Goal: Task Accomplishment & Management: Manage account settings

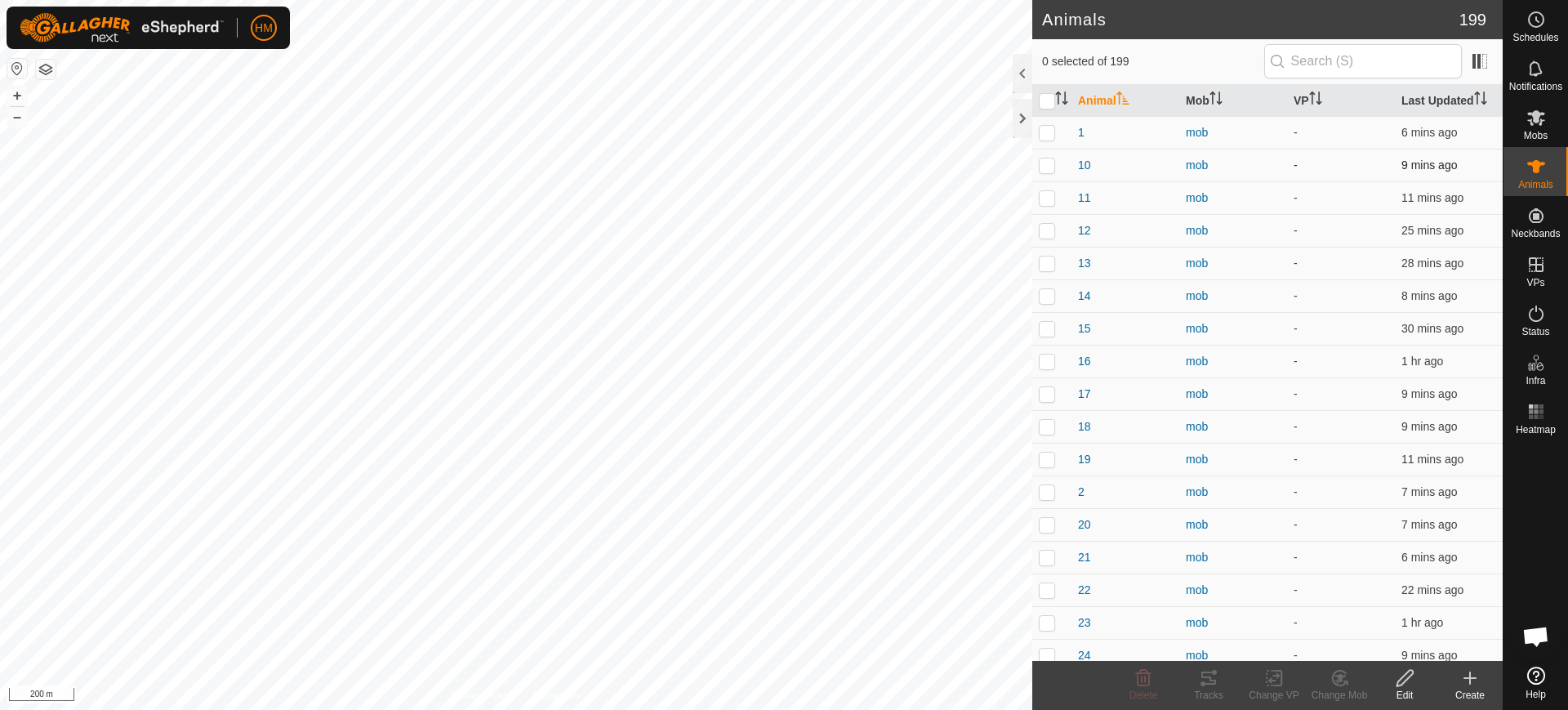
scroll to position [8013, 0]
click at [17, 93] on button "+" at bounding box center [17, 96] width 20 height 20
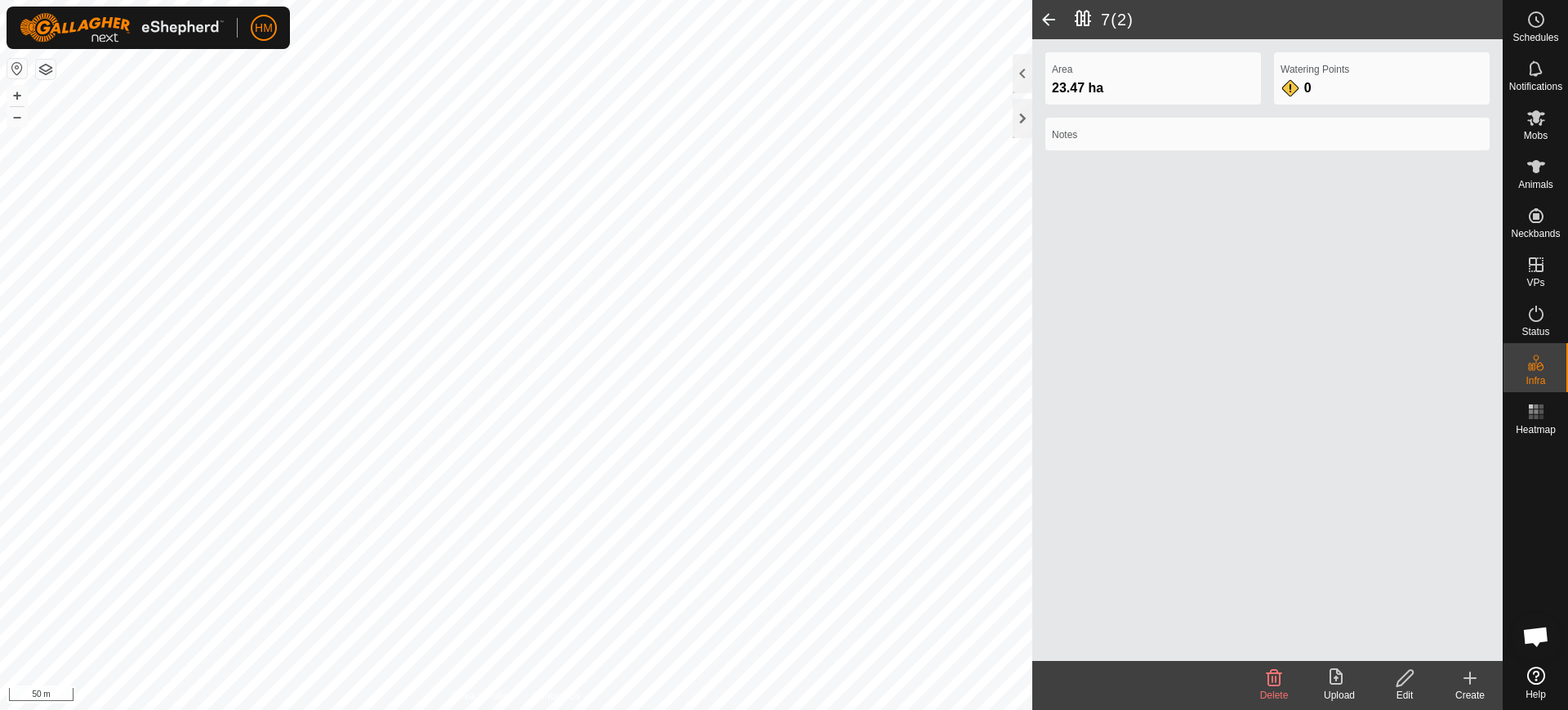
click at [1051, 15] on span at bounding box center [1049, 19] width 33 height 39
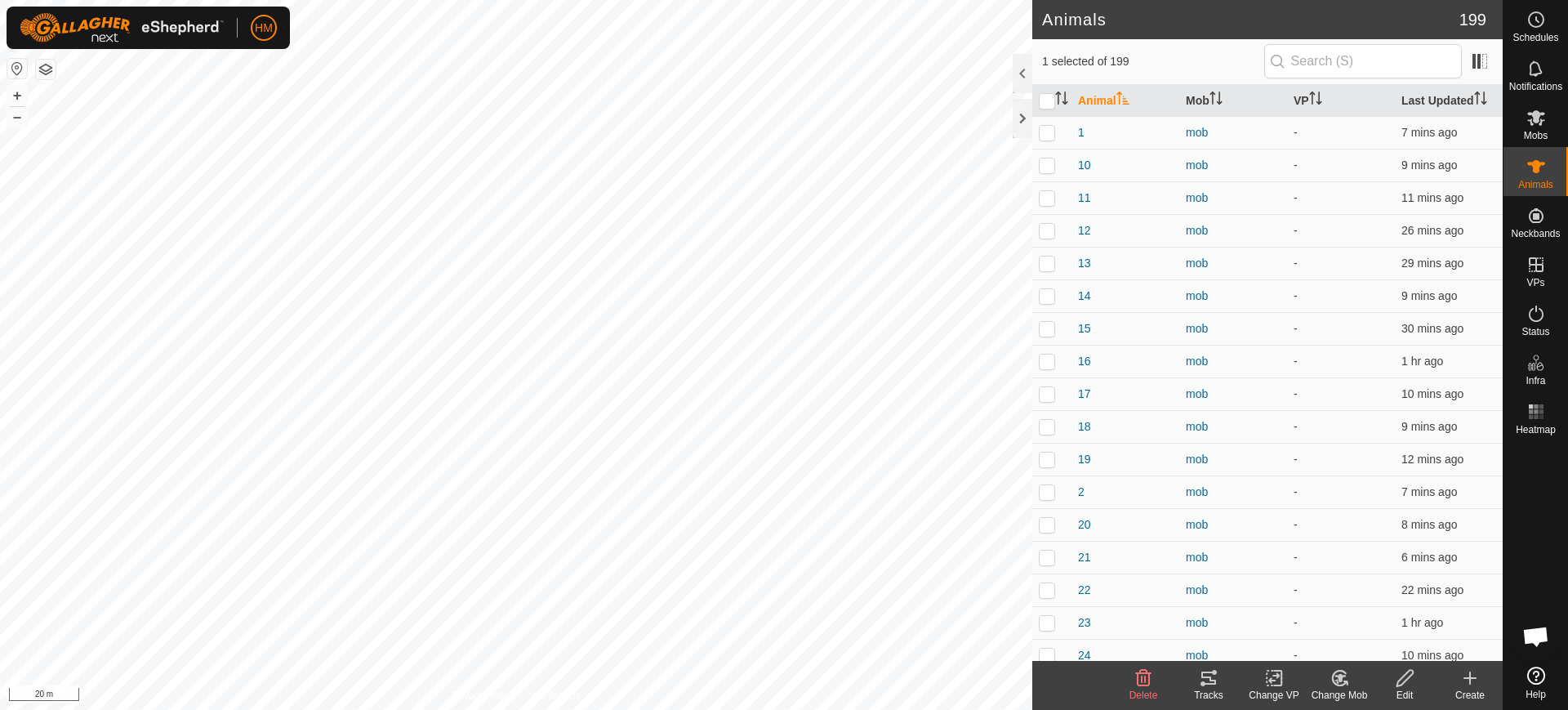
click at [1208, 678] on icon at bounding box center [1209, 678] width 20 height 20
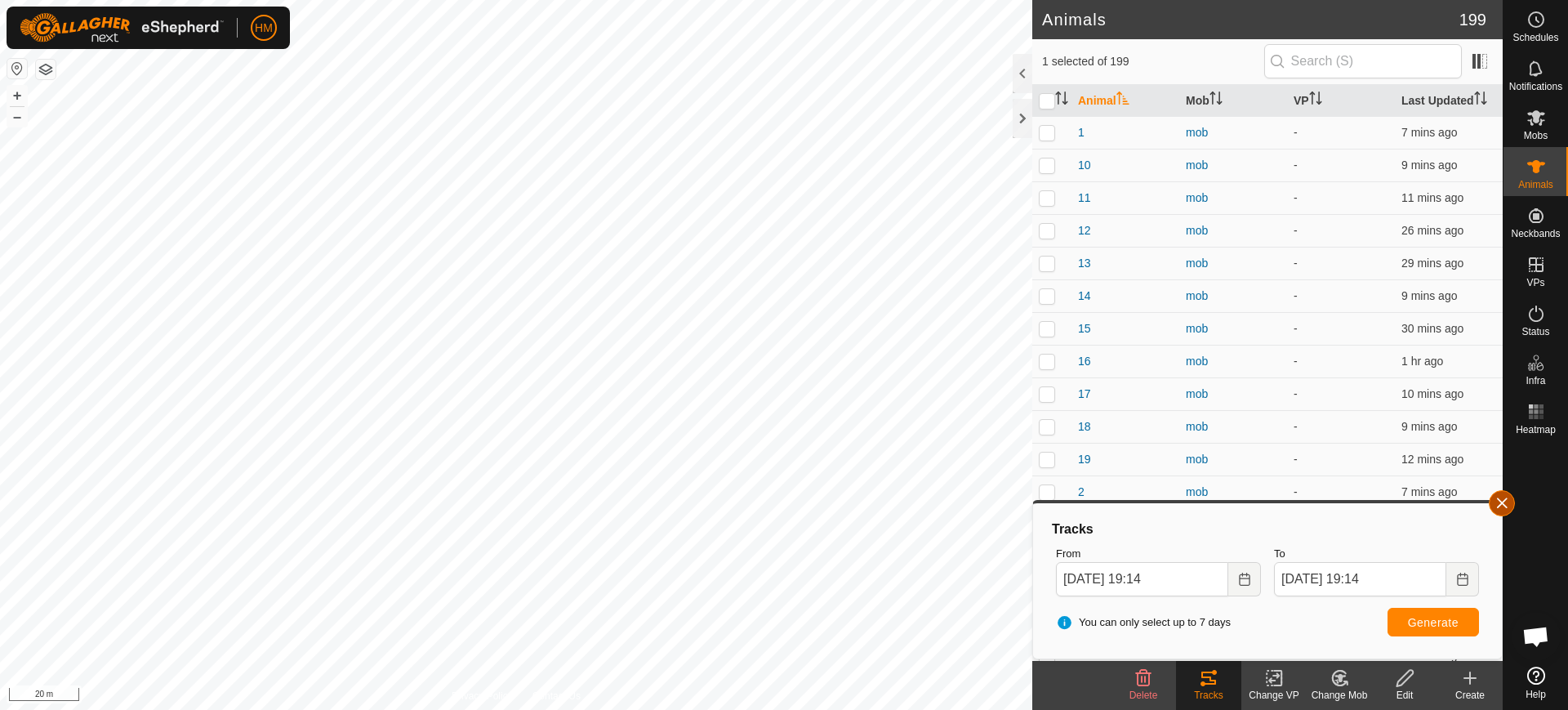
click at [1503, 508] on button "button" at bounding box center [1502, 503] width 26 height 26
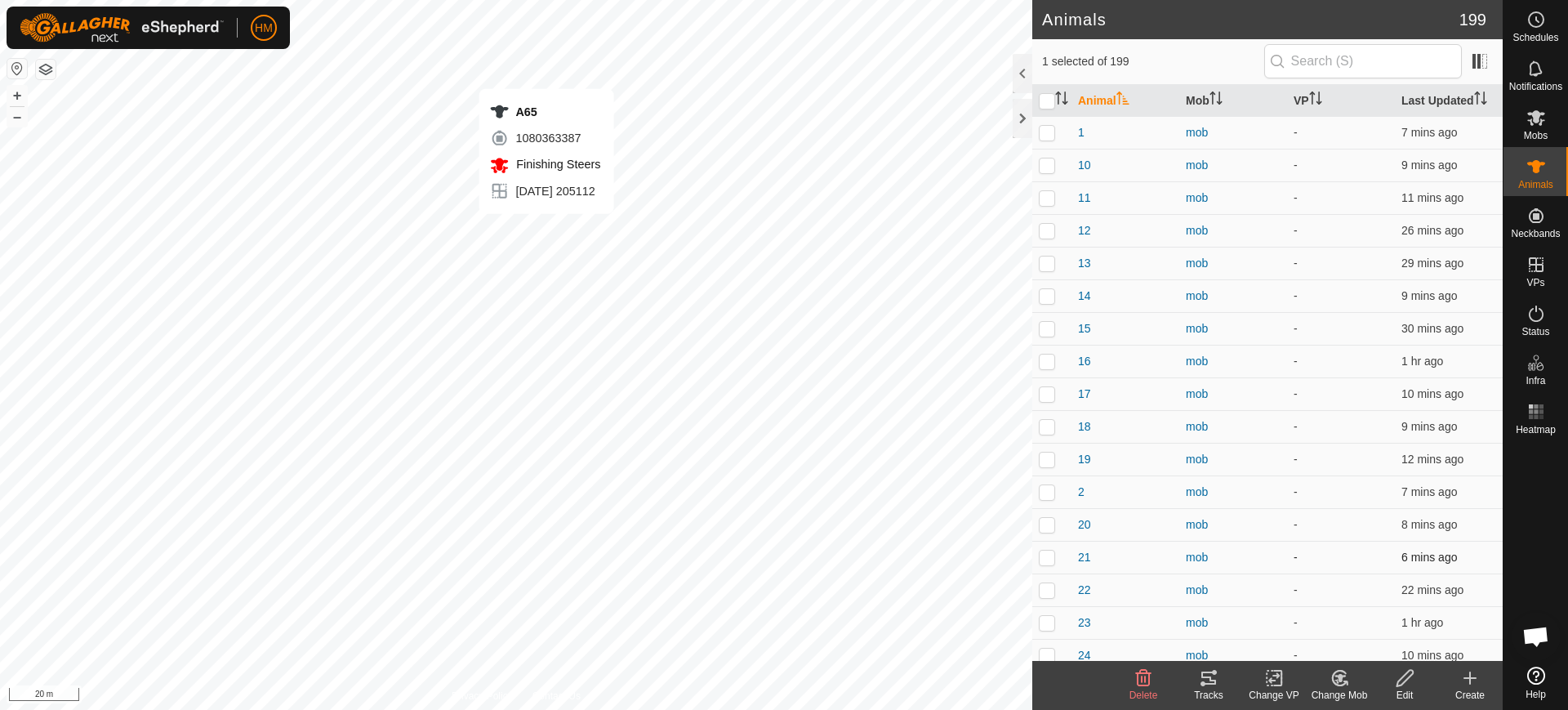
checkbox input "false"
checkbox input "true"
click at [1203, 680] on icon at bounding box center [1209, 678] width 20 height 20
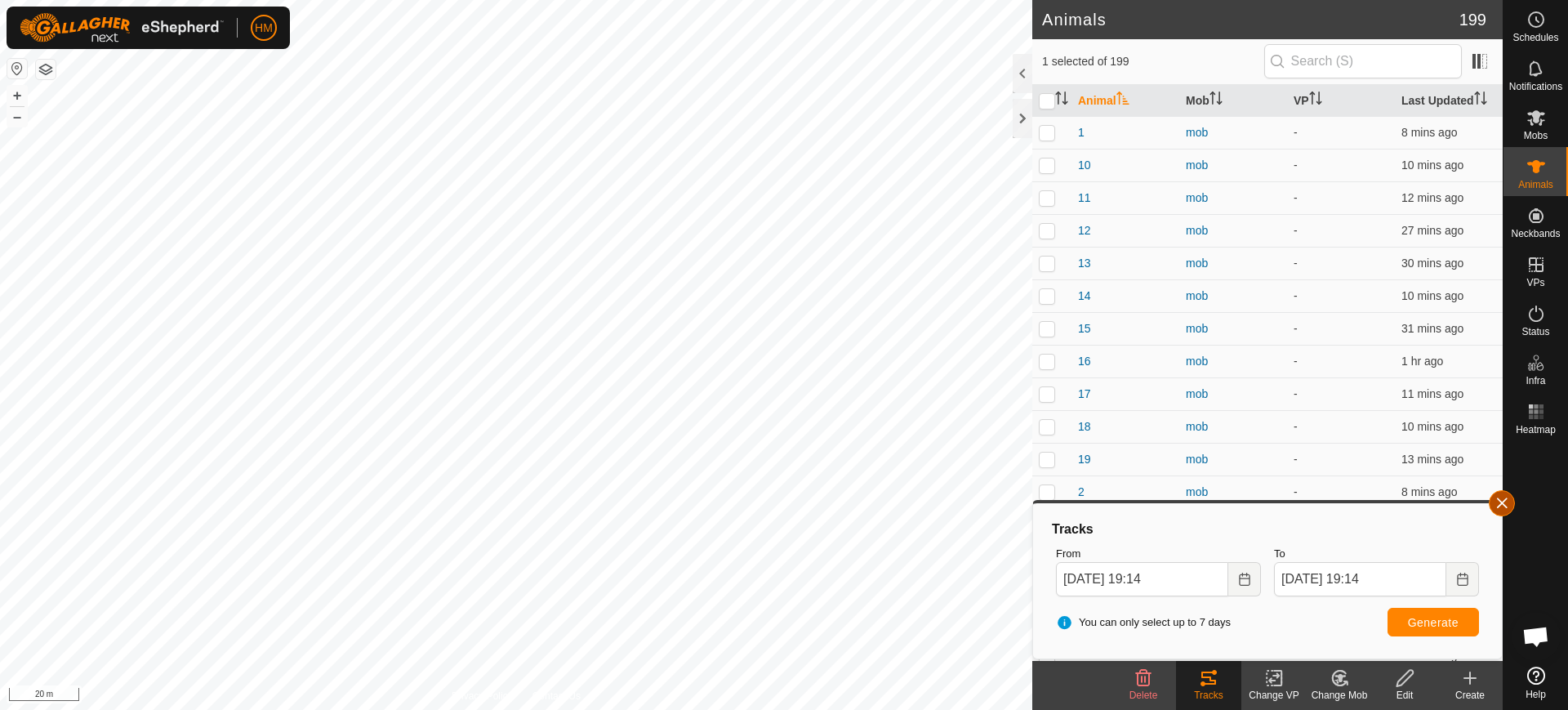
click at [1499, 511] on button "button" at bounding box center [1502, 503] width 26 height 26
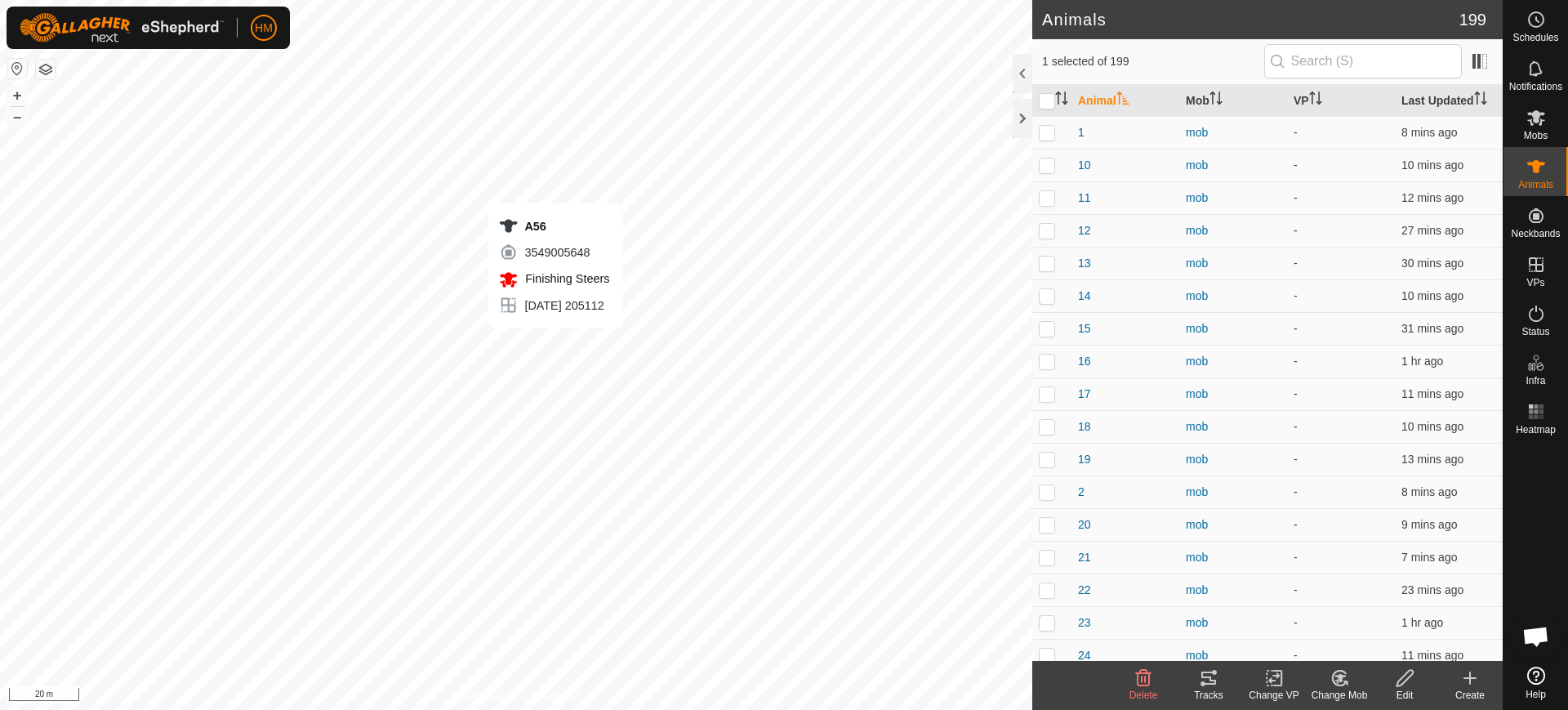
checkbox input "true"
checkbox input "false"
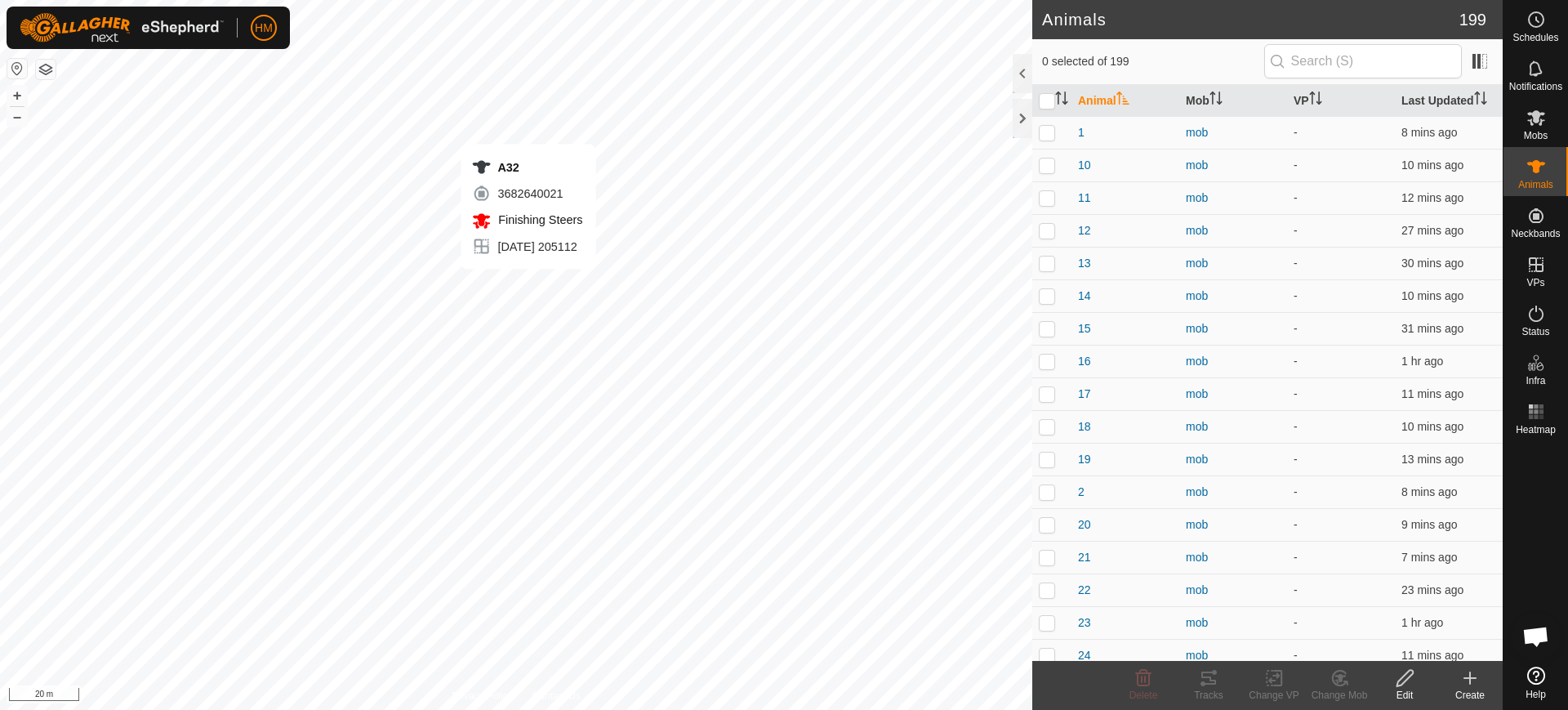
checkbox input "true"
click at [1211, 675] on icon at bounding box center [1209, 678] width 20 height 20
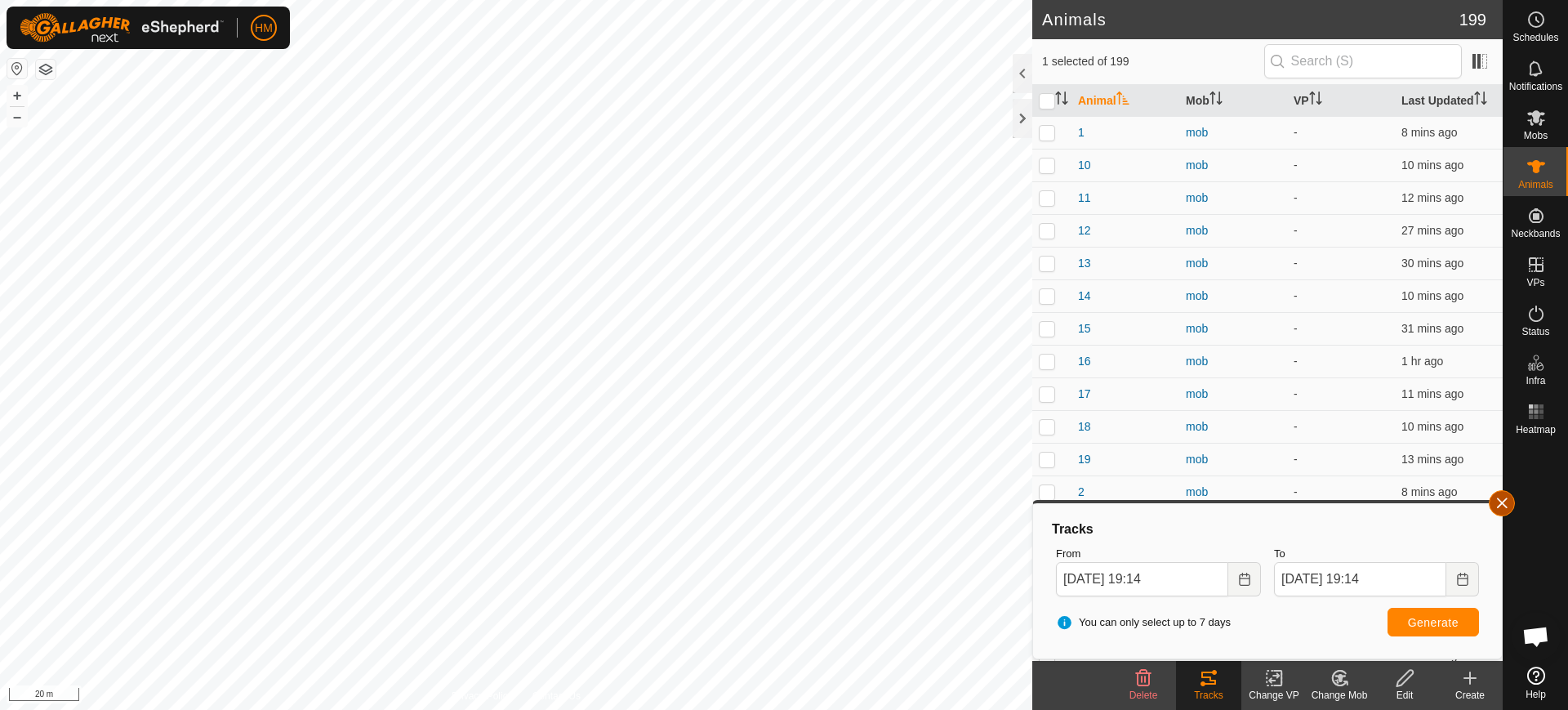
click at [1501, 503] on button "button" at bounding box center [1502, 503] width 26 height 26
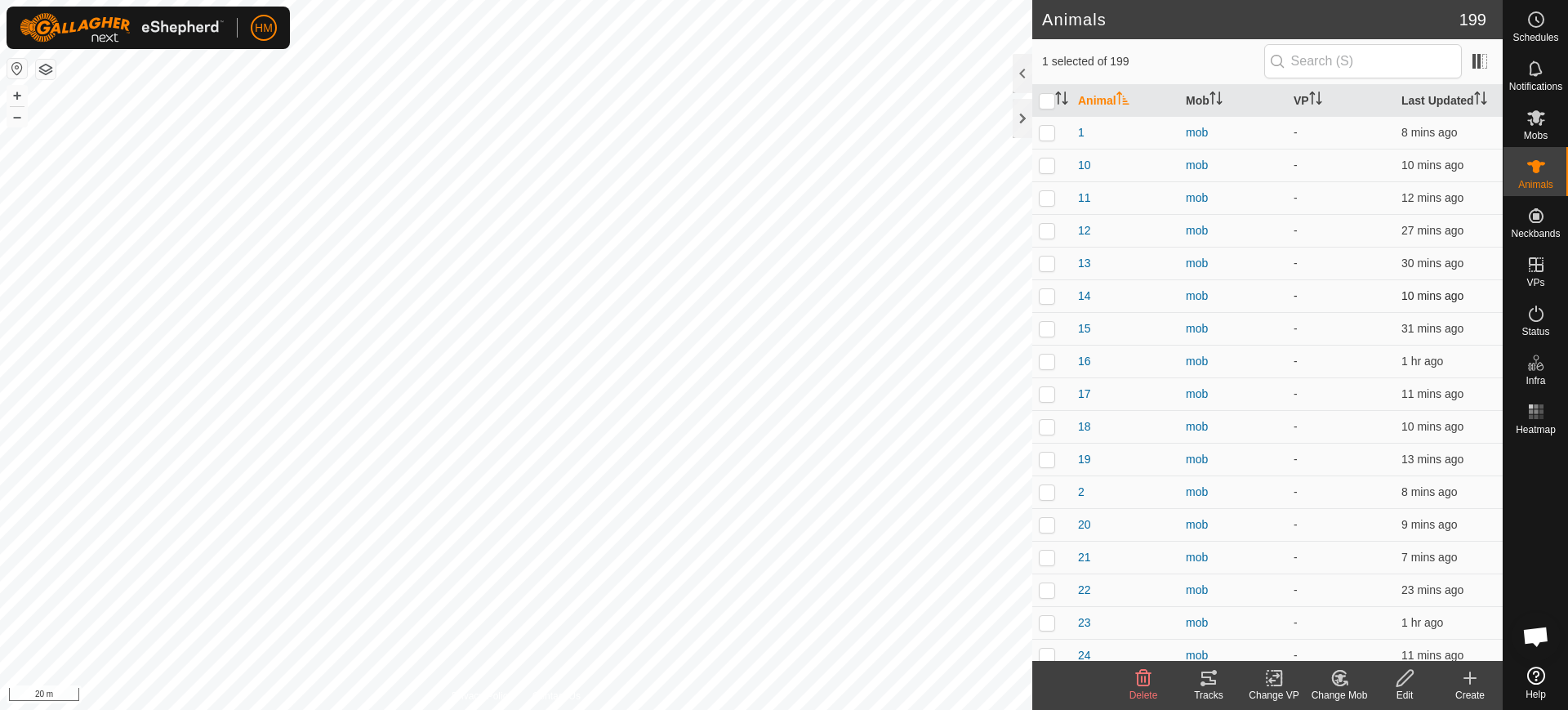
click at [1174, 283] on div "Animals 199 1 selected of 199 Animal Mob VP Last Updated 1 mob - 8 mins ago 10 …" at bounding box center [751, 355] width 1503 height 710
click at [1099, 378] on div "Animals 199 1 selected of 199 Animal Mob VP Last Updated 1 mob - 8 mins ago 10 …" at bounding box center [751, 355] width 1503 height 710
checkbox input "true"
checkbox input "false"
click at [1206, 686] on icon at bounding box center [1209, 678] width 20 height 20
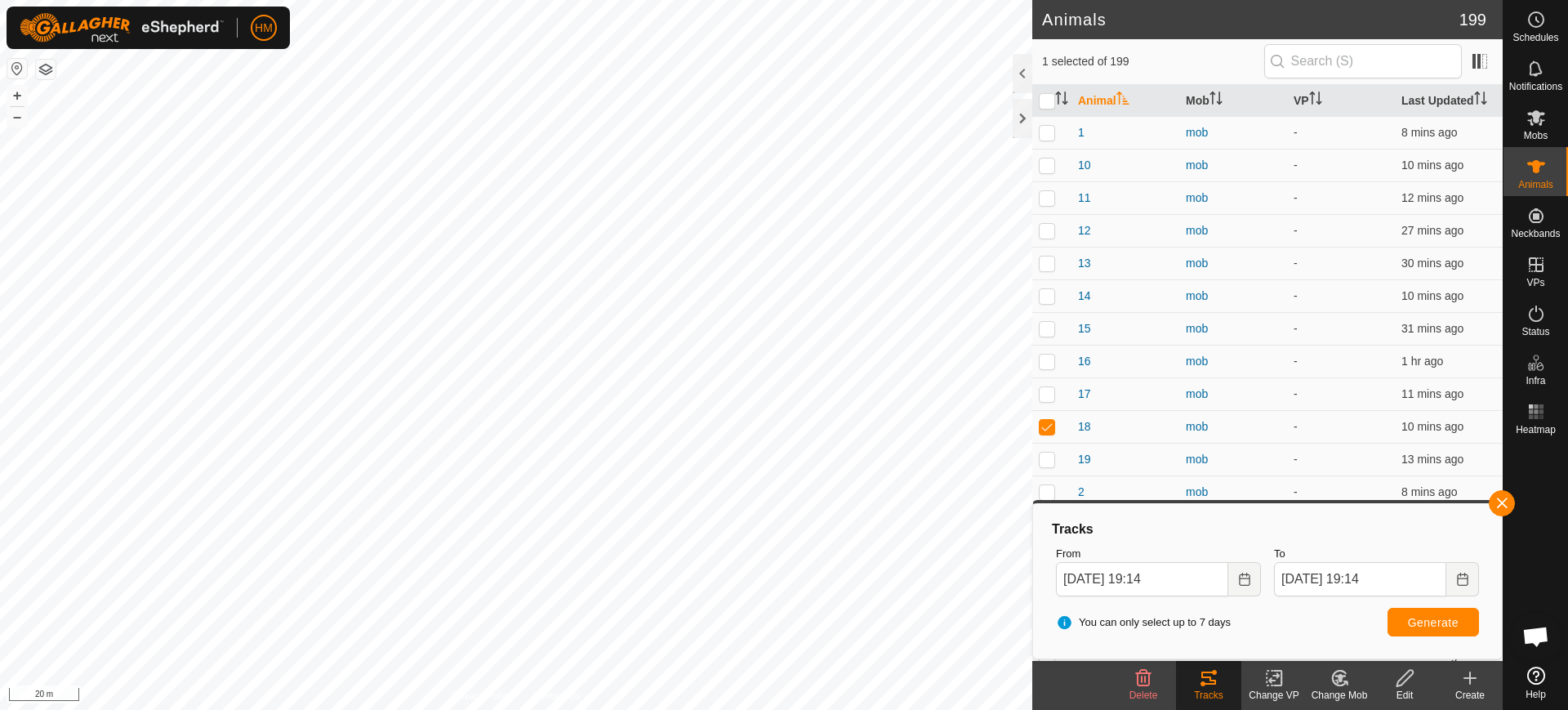
click at [987, 709] on html "HM Schedules Notifications Mobs Animals Neckbands VPs Status Infra Heatmap Help…" at bounding box center [784, 355] width 1568 height 710
click at [1504, 502] on button "button" at bounding box center [1502, 503] width 26 height 26
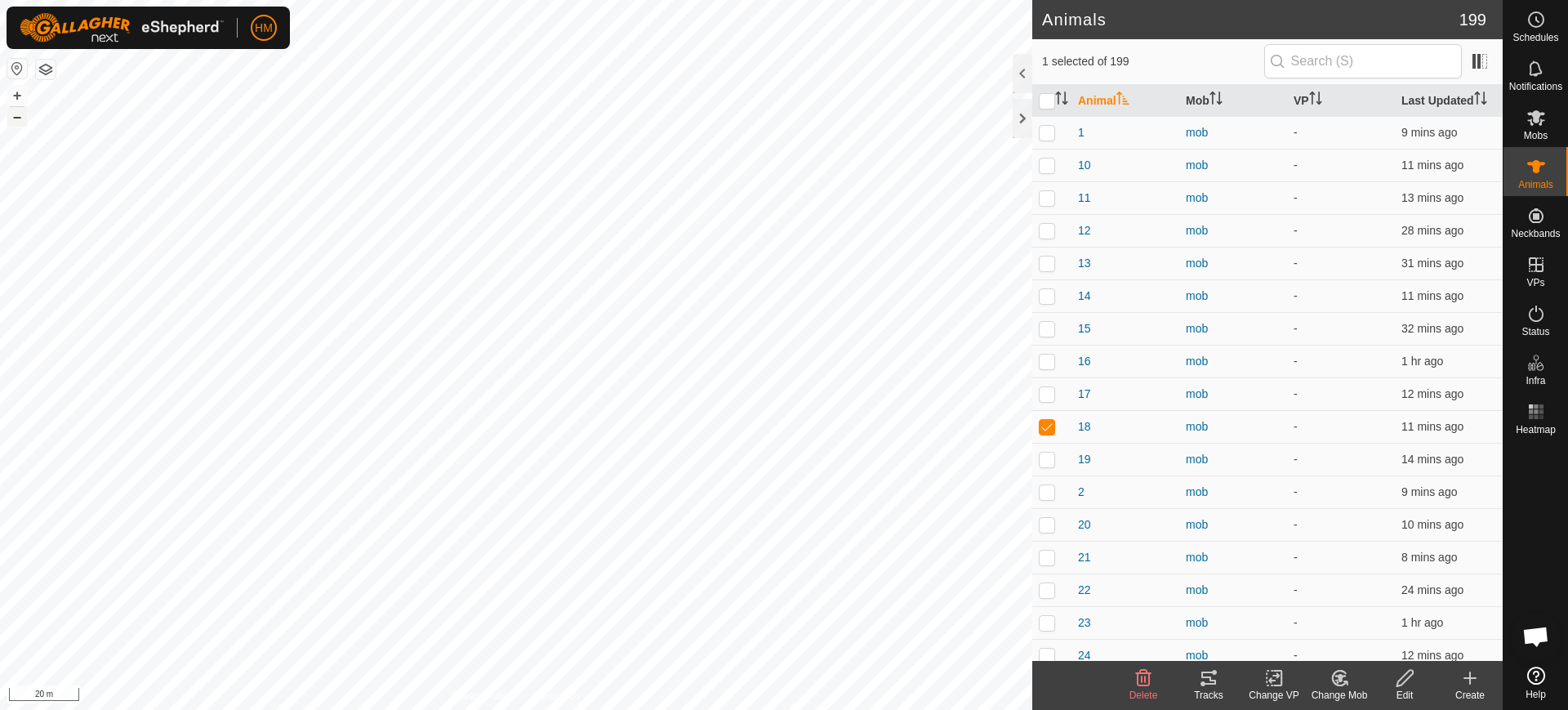
click at [15, 116] on button "–" at bounding box center [17, 117] width 20 height 20
click at [15, 118] on button "–" at bounding box center [17, 117] width 20 height 20
click at [1048, 426] on p-checkbox at bounding box center [1047, 427] width 16 height 13
checkbox input "false"
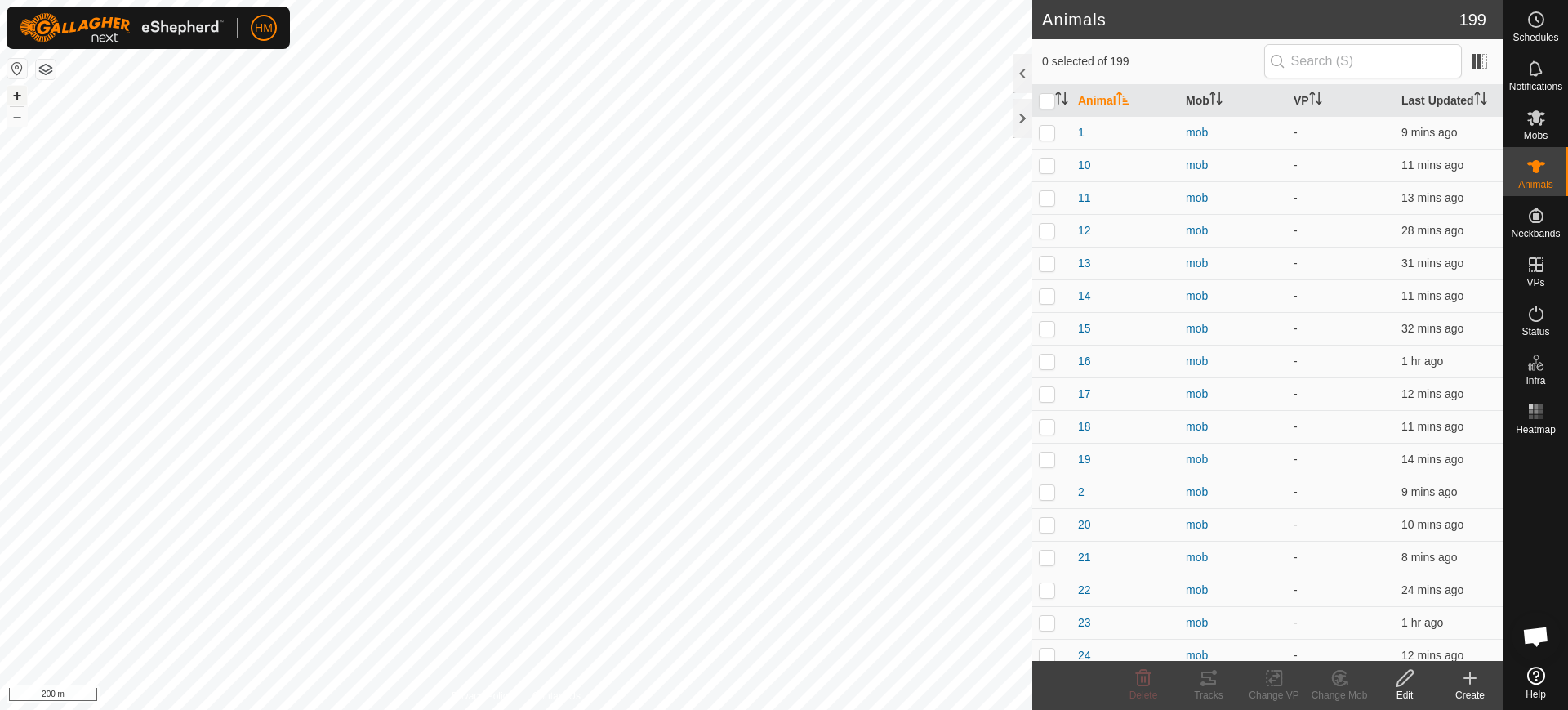
click at [11, 94] on button "+" at bounding box center [17, 96] width 20 height 20
click at [18, 114] on button "–" at bounding box center [17, 117] width 20 height 20
click at [15, 119] on button "–" at bounding box center [17, 117] width 20 height 20
click at [16, 94] on button "+" at bounding box center [17, 96] width 20 height 20
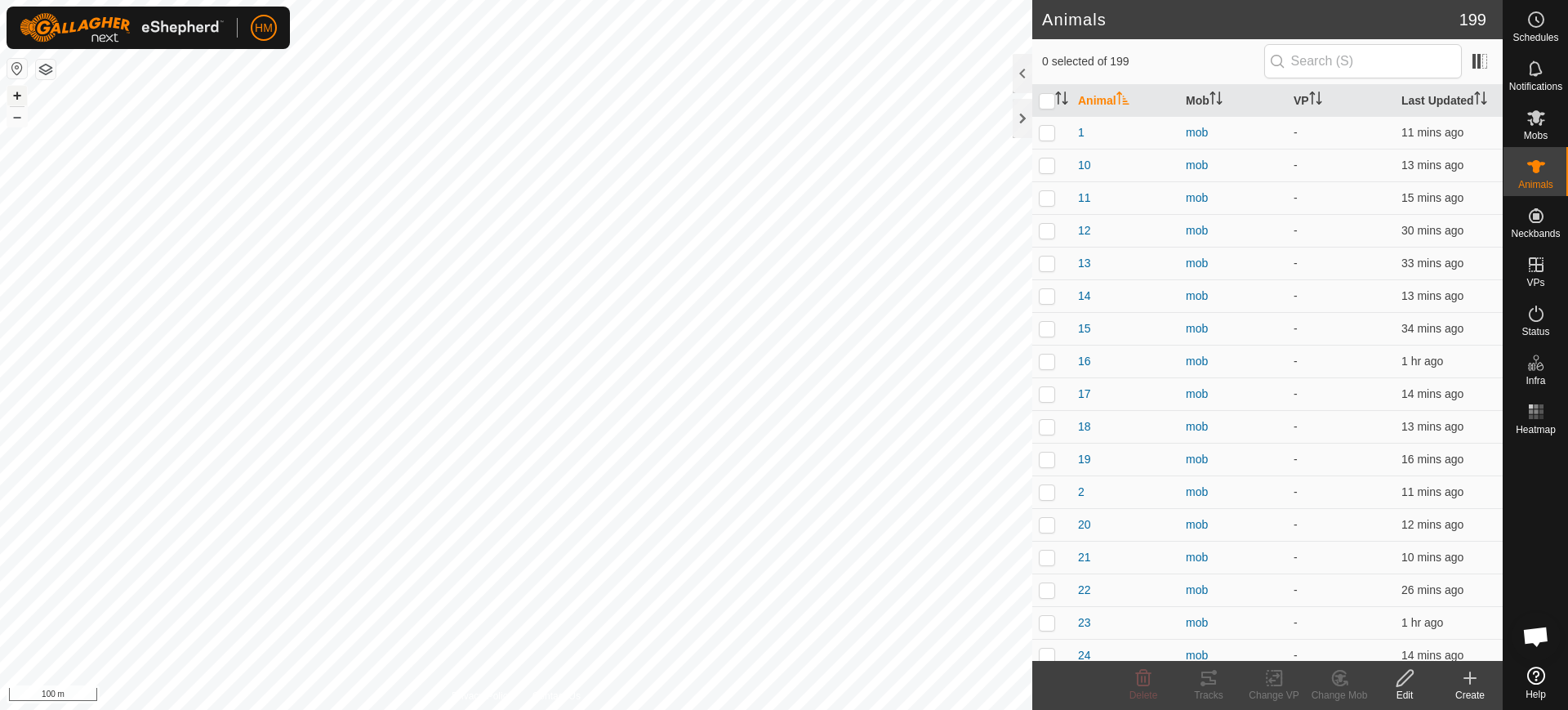
click at [16, 94] on button "+" at bounding box center [17, 96] width 20 height 20
click at [1200, 684] on icon at bounding box center [1209, 678] width 20 height 20
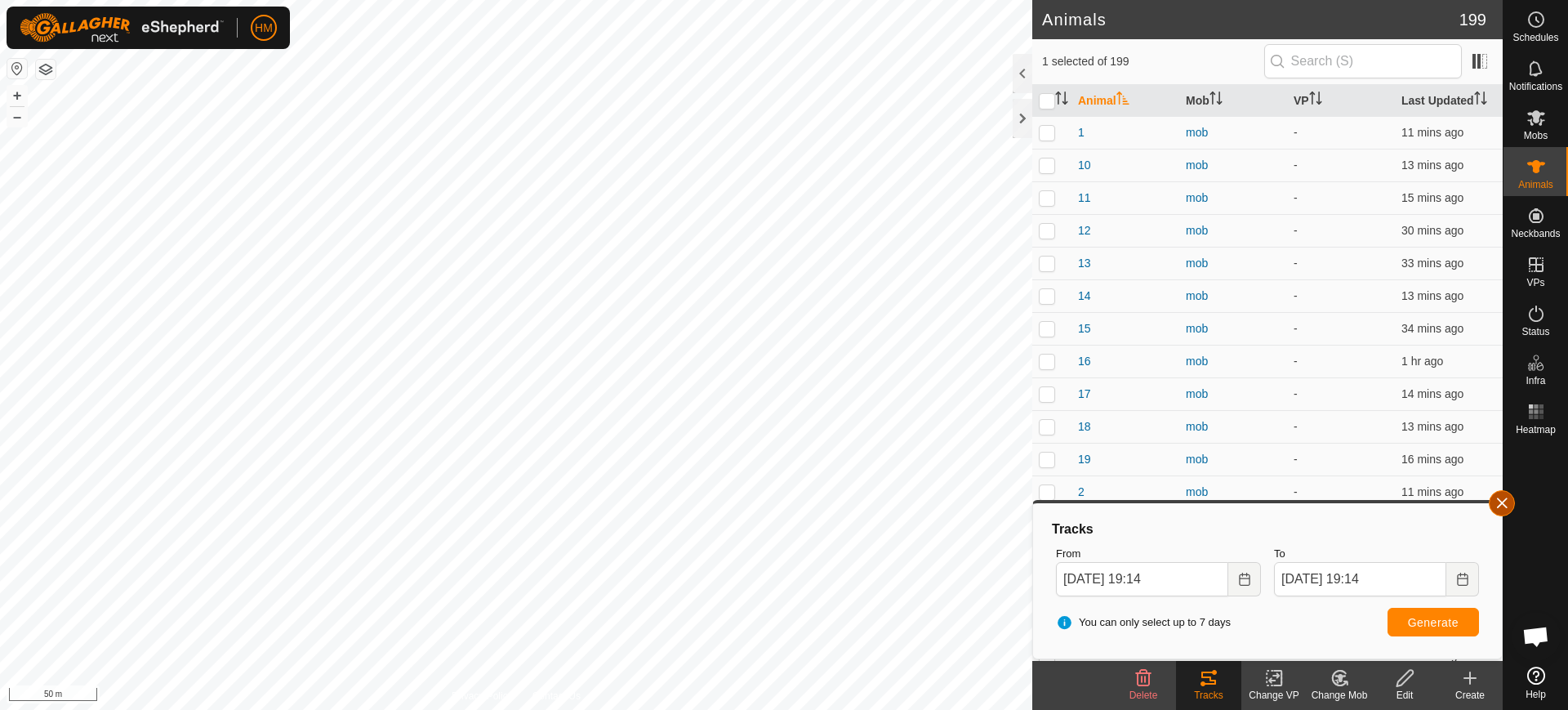
click at [1505, 505] on button "button" at bounding box center [1502, 503] width 26 height 26
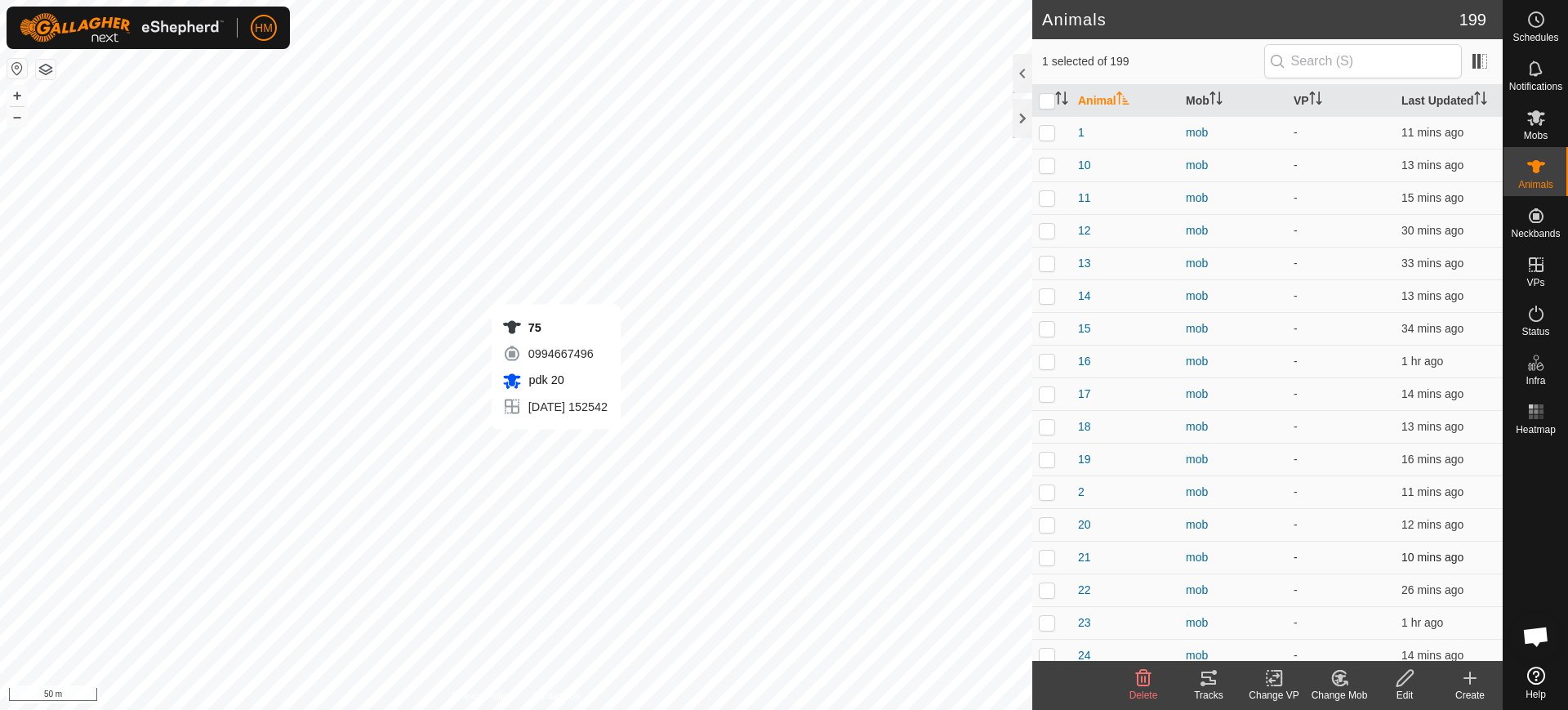
checkbox input "false"
checkbox input "true"
click at [1207, 678] on icon at bounding box center [1209, 678] width 20 height 20
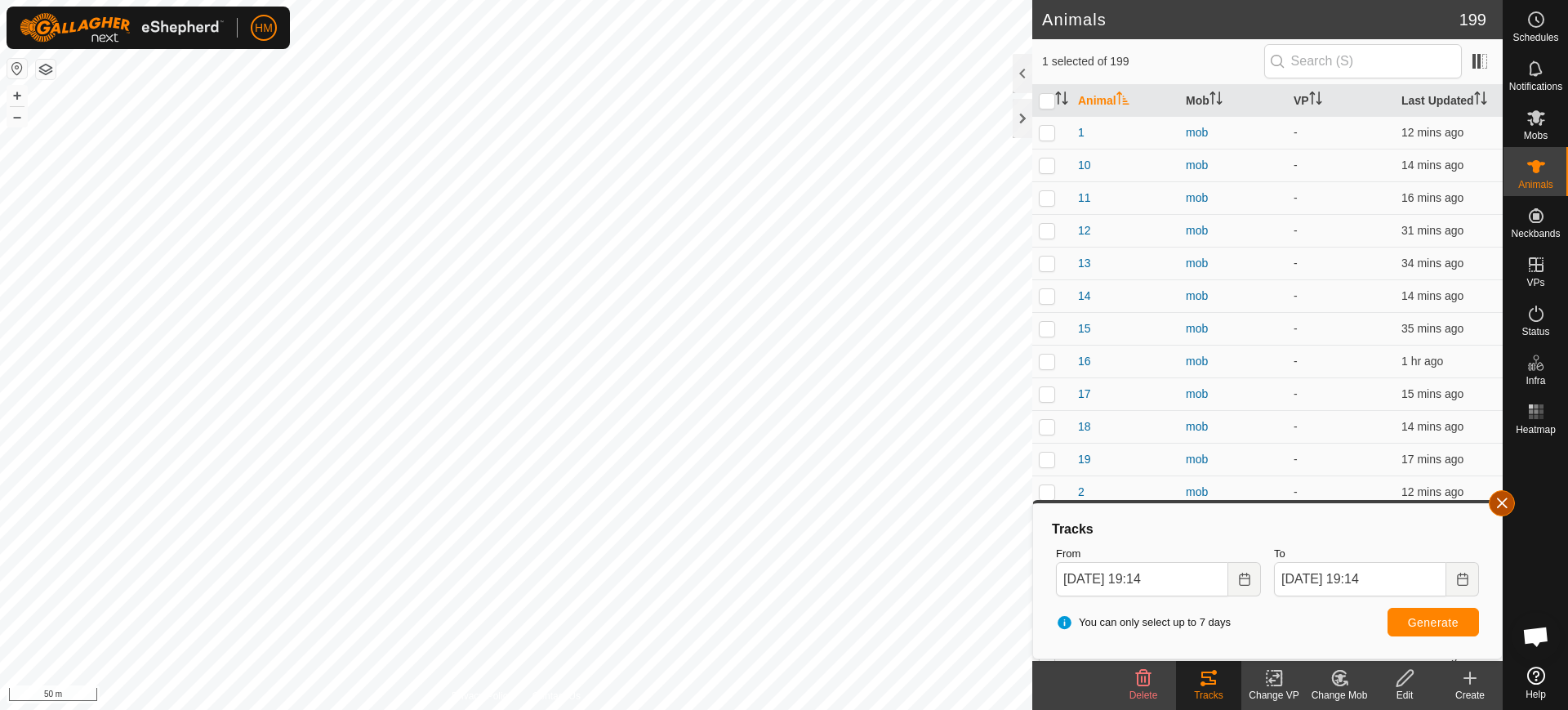
click at [1502, 506] on button "button" at bounding box center [1502, 503] width 26 height 26
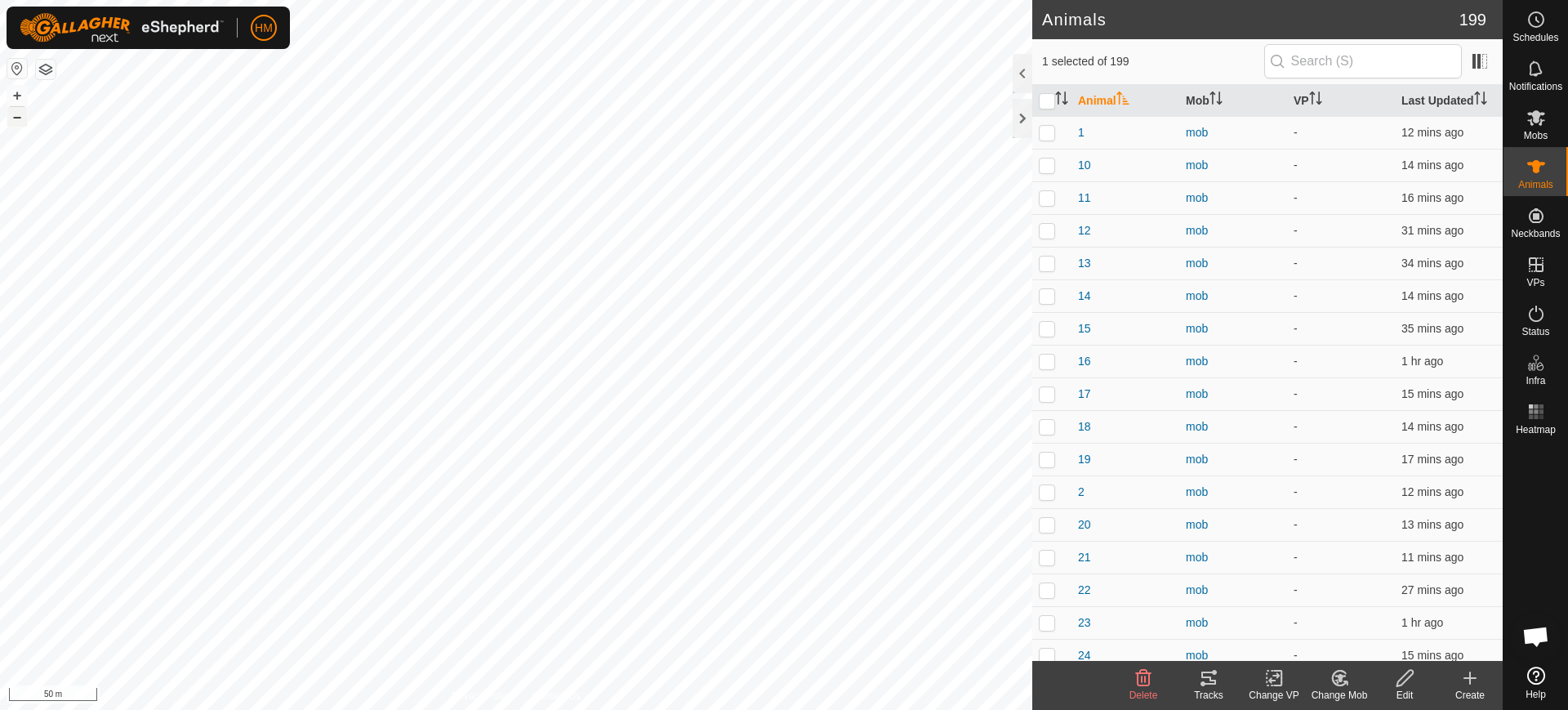
click at [16, 116] on button "–" at bounding box center [17, 117] width 20 height 20
